Goal: Task Accomplishment & Management: Use online tool/utility

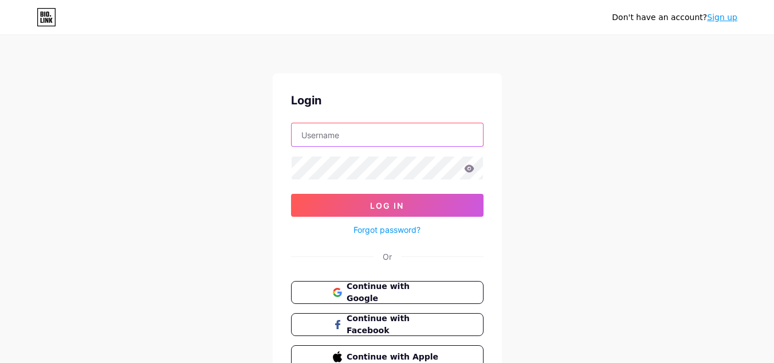
paste input "[EMAIL_ADDRESS][DOMAIN_NAME]"
type input "[EMAIL_ADDRESS][DOMAIN_NAME]"
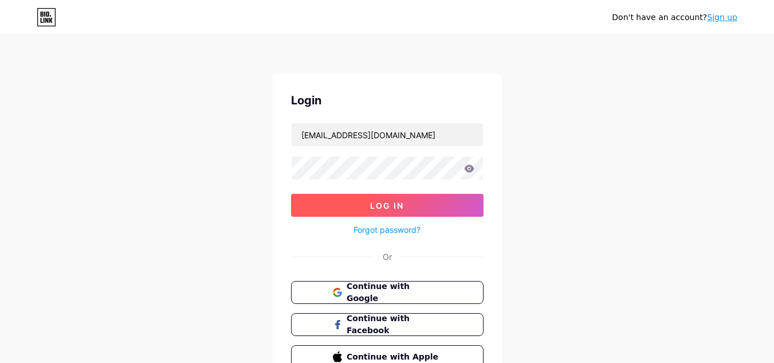
click at [399, 206] on span "Log In" at bounding box center [387, 205] width 34 height 10
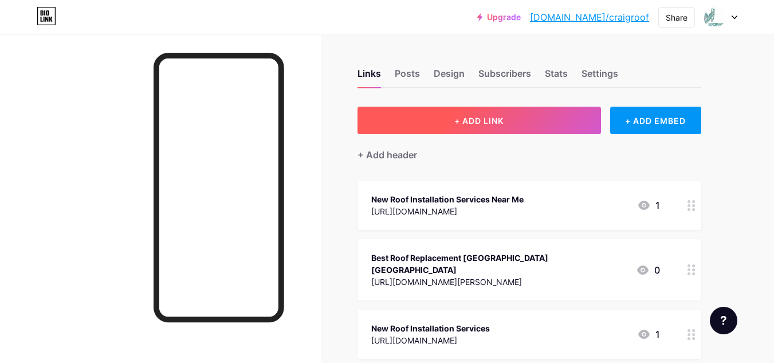
click at [494, 121] on span "+ ADD LINK" at bounding box center [478, 121] width 49 height 10
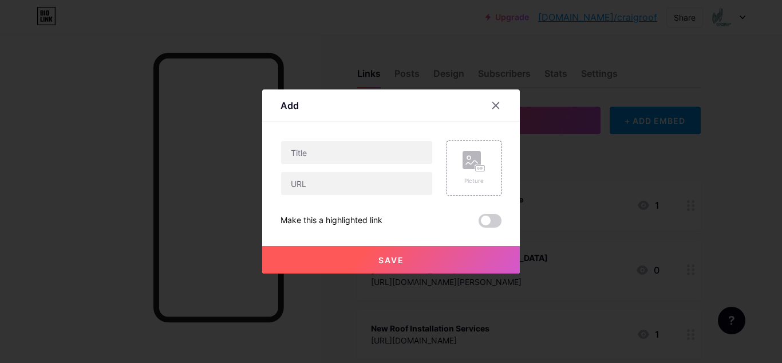
click at [372, 168] on div at bounding box center [357, 167] width 152 height 55
click at [367, 159] on input "text" at bounding box center [356, 152] width 151 height 23
paste input "Best Commercial Roofing Contractor"
type input "Best Commercial Roofing Contractor"
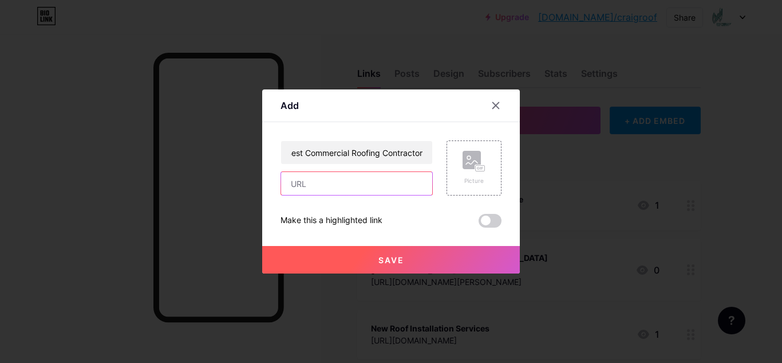
scroll to position [0, 0]
click at [314, 176] on input "text" at bounding box center [356, 183] width 151 height 23
paste input "[URL][DOMAIN_NAME][PERSON_NAME]"
type input "[URL][DOMAIN_NAME][PERSON_NAME]"
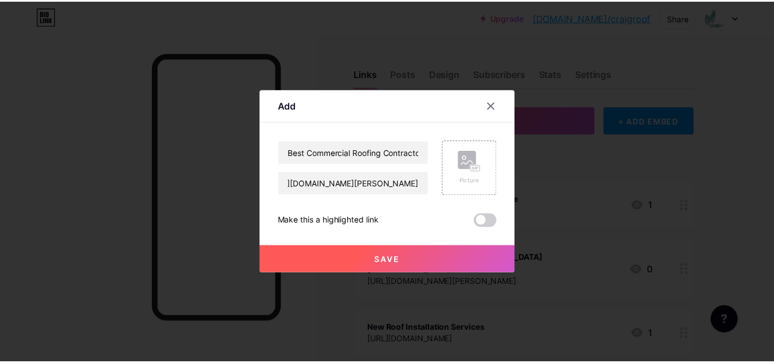
scroll to position [0, 0]
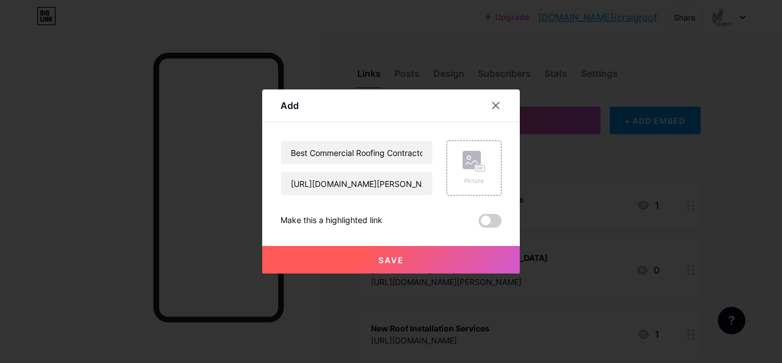
click at [407, 258] on button "Save" at bounding box center [391, 259] width 258 height 27
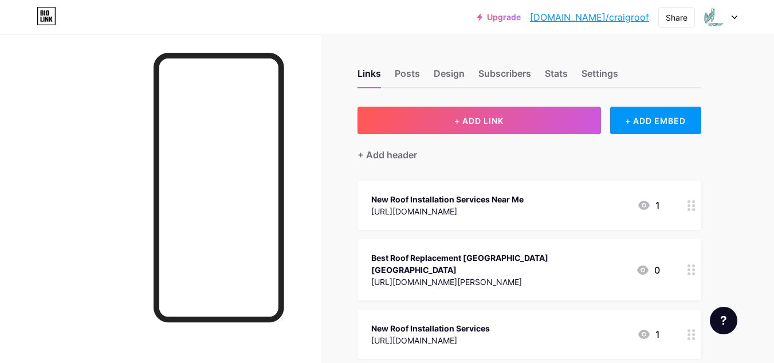
click at [600, 14] on link "[DOMAIN_NAME]/craigroof" at bounding box center [589, 17] width 119 height 14
